Goal: Transaction & Acquisition: Purchase product/service

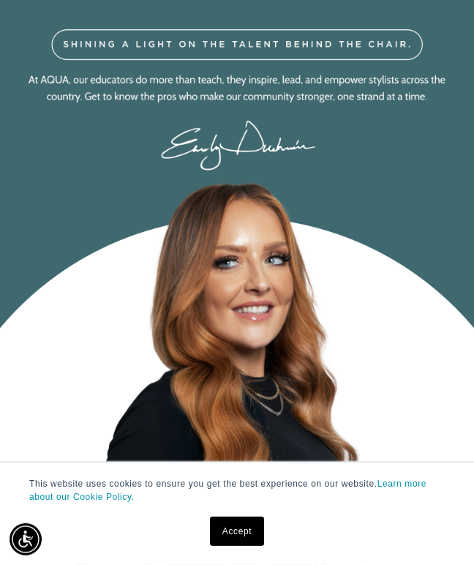
scroll to position [0, 394]
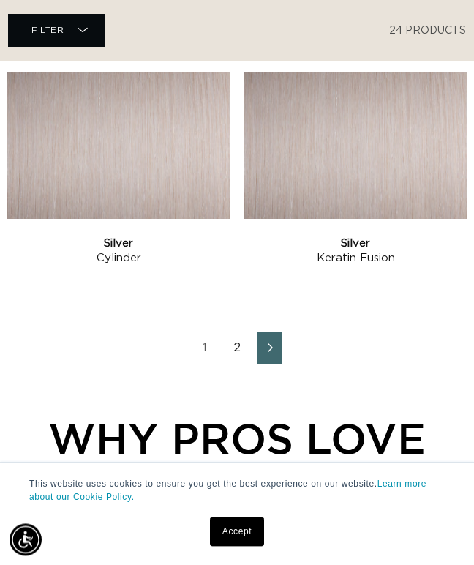
scroll to position [2768, 0]
click at [235, 364] on link "2" at bounding box center [237, 348] width 25 height 32
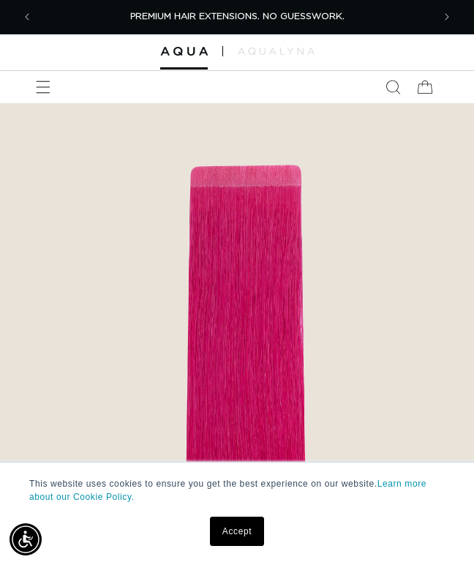
click at [41, 103] on span "Menu" at bounding box center [43, 87] width 32 height 32
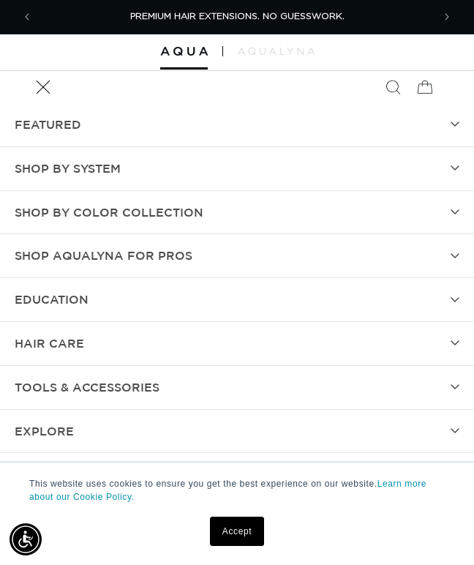
click at [250, 218] on summary "Shop by Color Collection" at bounding box center [237, 212] width 474 height 43
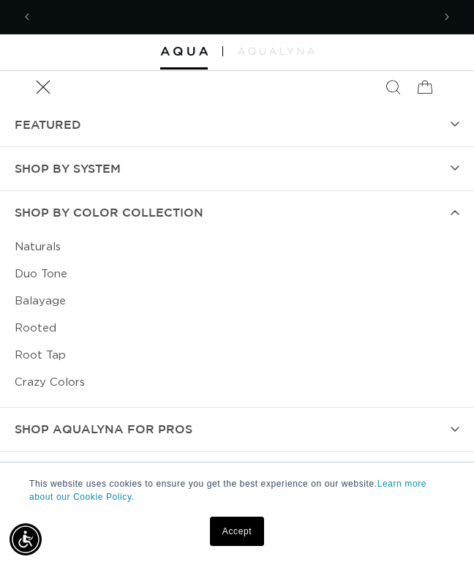
scroll to position [0, 788]
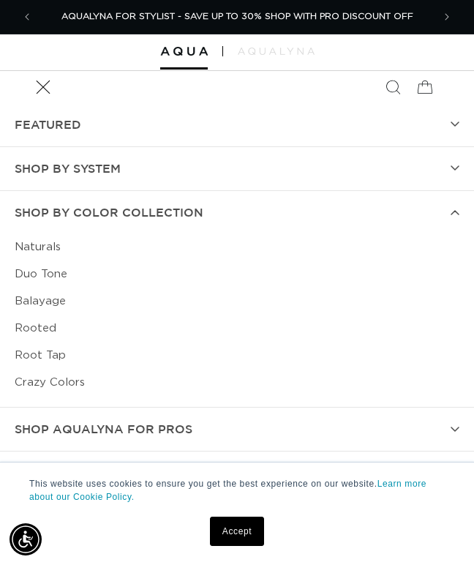
click at [45, 342] on link "Rooted" at bounding box center [237, 328] width 445 height 27
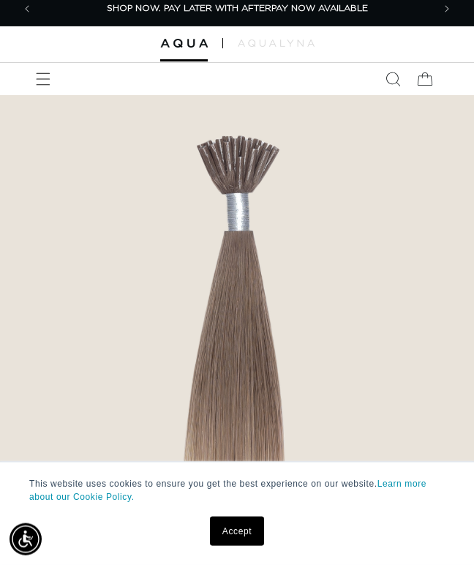
scroll to position [8, 0]
click at [43, 86] on icon "Menu" at bounding box center [43, 79] width 15 height 15
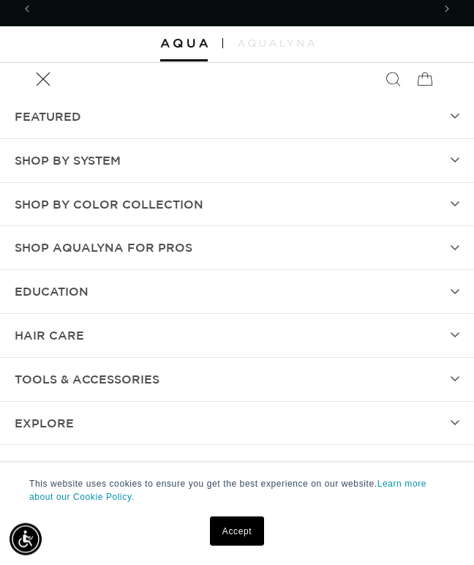
scroll to position [0, 788]
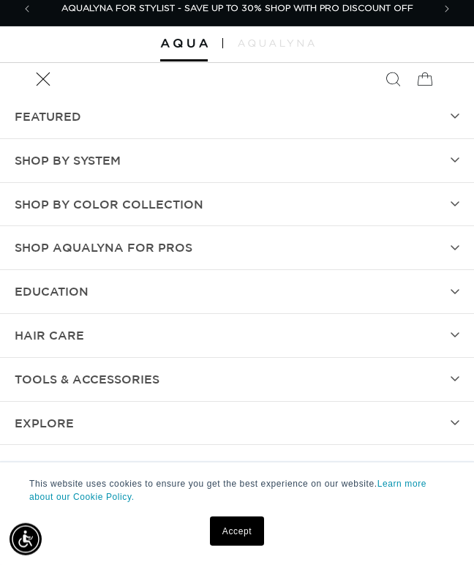
click at [173, 214] on span "Shop by Color Collection" at bounding box center [109, 204] width 189 height 21
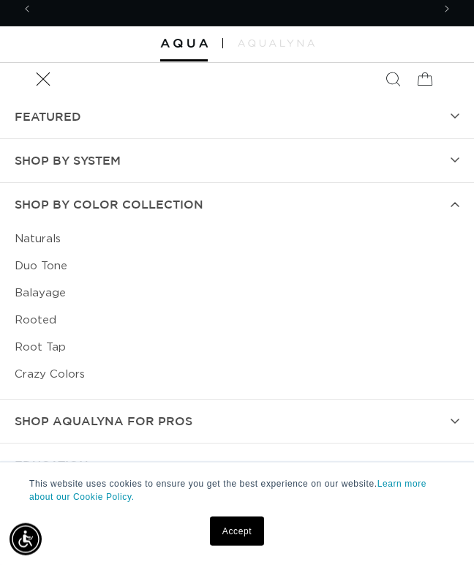
scroll to position [0, 0]
click at [52, 235] on link "Naturals" at bounding box center [237, 239] width 445 height 27
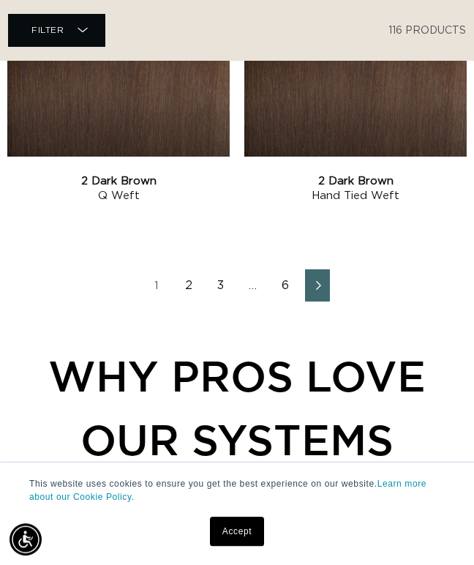
scroll to position [2830, 0]
click at [324, 291] on icon "Next page" at bounding box center [319, 286] width 18 height 10
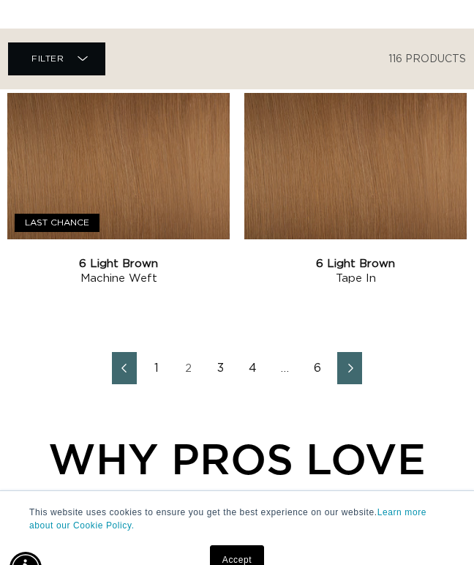
scroll to position [2745, 0]
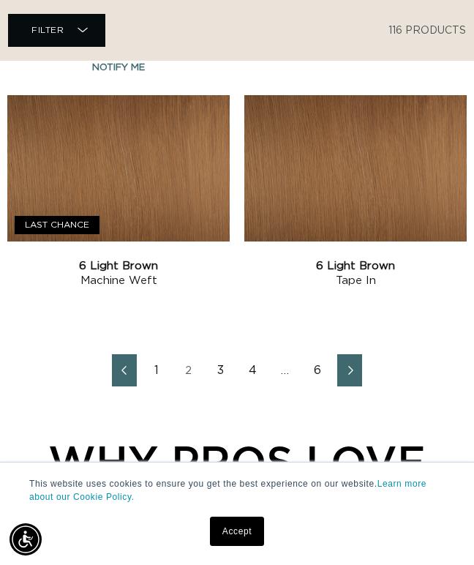
click at [344, 387] on link "Next page" at bounding box center [350, 370] width 25 height 32
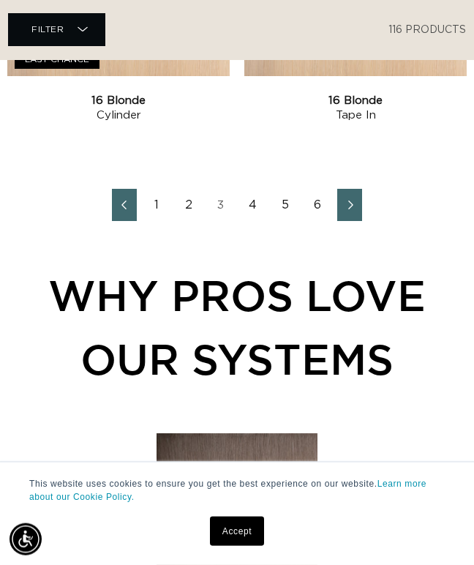
scroll to position [2911, 0]
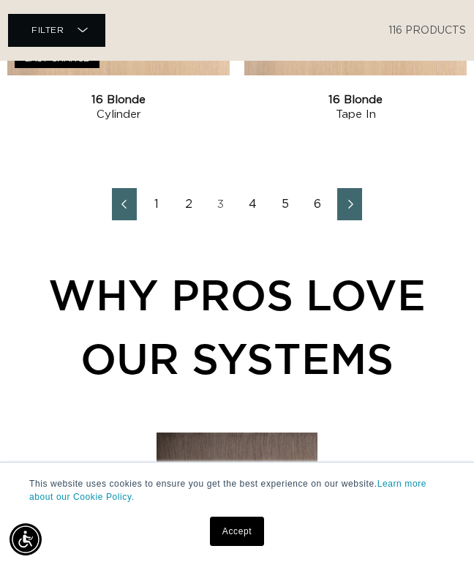
click at [352, 209] on icon "Next page" at bounding box center [351, 204] width 5 height 9
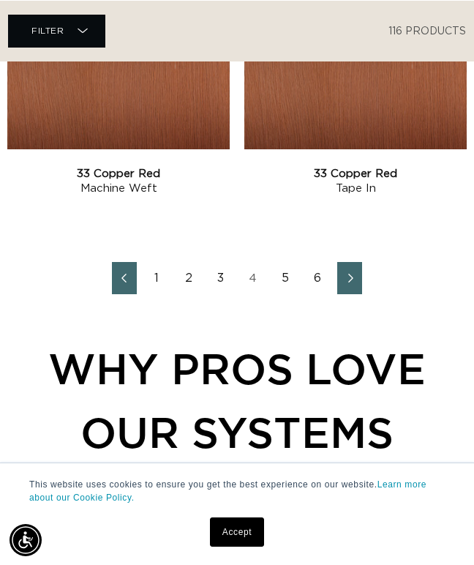
scroll to position [2836, 0]
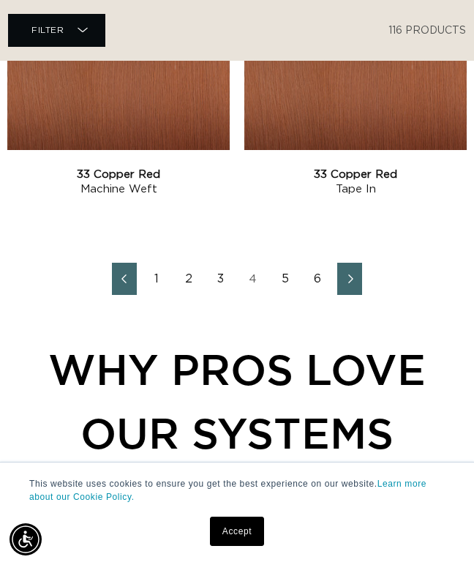
click at [349, 284] on icon "Next page" at bounding box center [351, 280] width 18 height 10
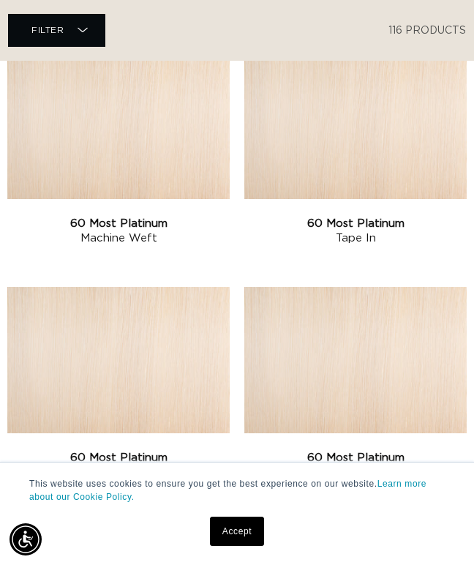
scroll to position [0, 394]
click at [374, 217] on link "60 Most Platinum Tape In" at bounding box center [356, 231] width 223 height 29
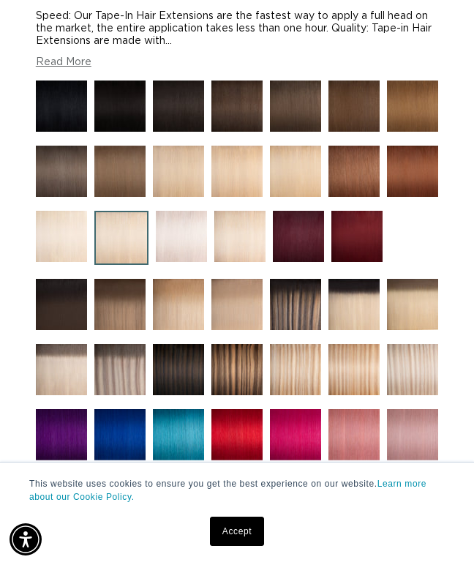
scroll to position [0, 394]
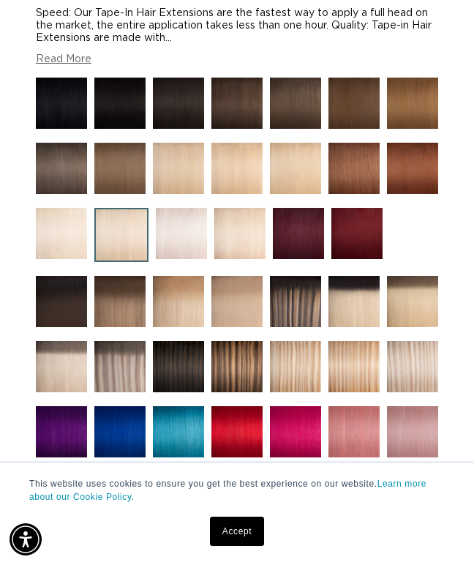
click at [67, 259] on img at bounding box center [61, 233] width 51 height 51
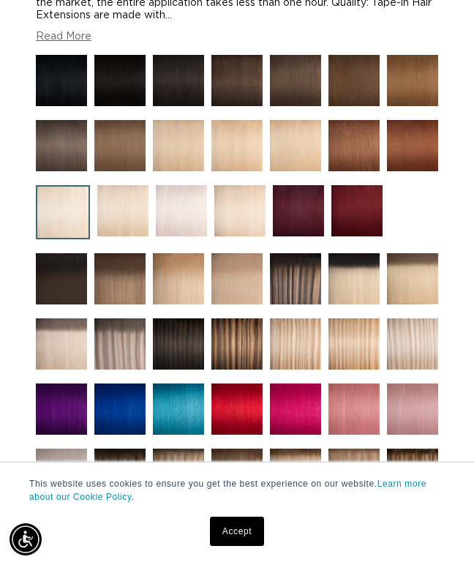
scroll to position [675, 0]
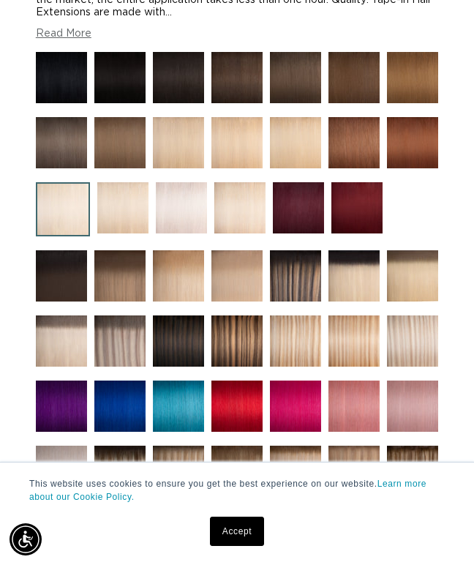
click at [182, 234] on img at bounding box center [181, 207] width 51 height 51
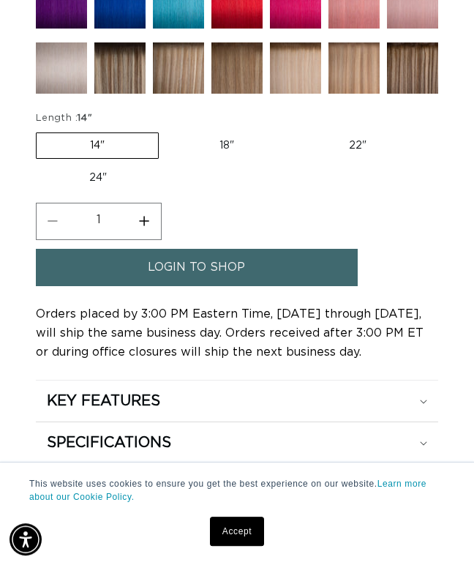
scroll to position [1040, 0]
click at [104, 190] on label "24" Variant sold out or unavailable" at bounding box center [98, 177] width 124 height 25
click at [428, 130] on input "24" Variant sold out or unavailable" at bounding box center [428, 130] width 1 height 1
radio input "true"
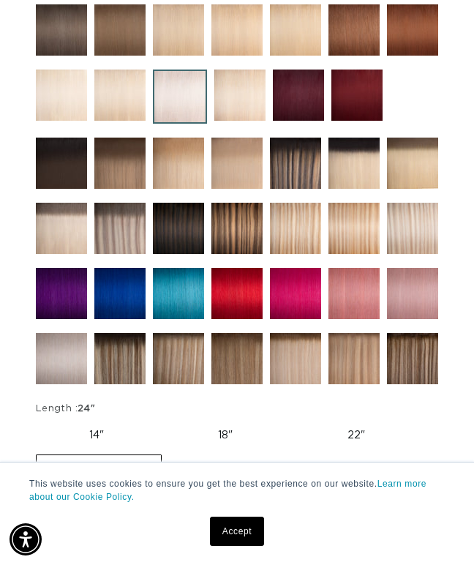
scroll to position [726, 0]
